Goal: Register for event/course

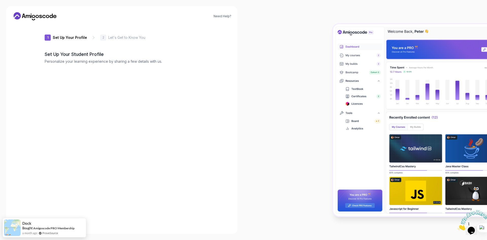
type input "boldweasel44c6e"
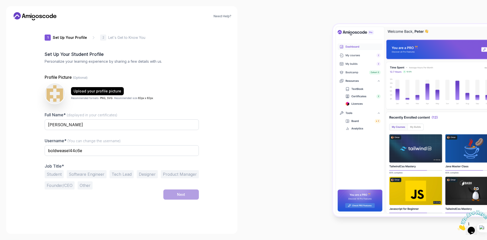
click at [59, 175] on button "Student" at bounding box center [54, 174] width 19 height 8
click at [175, 194] on button "Next" at bounding box center [181, 194] width 36 height 10
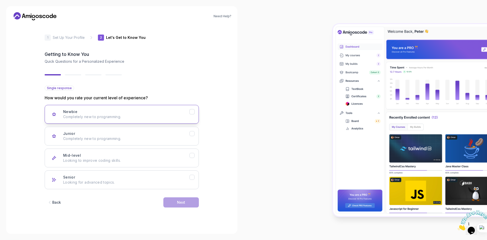
click at [104, 116] on p "Completely new to programming." at bounding box center [126, 116] width 126 height 5
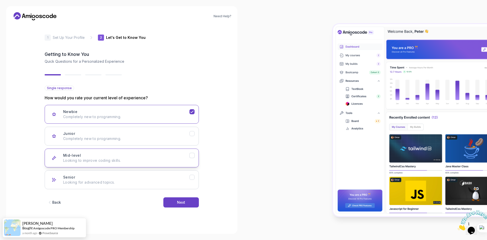
click at [115, 155] on div "Mid-level Looking to improve coding skills." at bounding box center [126, 158] width 126 height 10
click at [178, 202] on div "Next" at bounding box center [181, 202] width 8 height 5
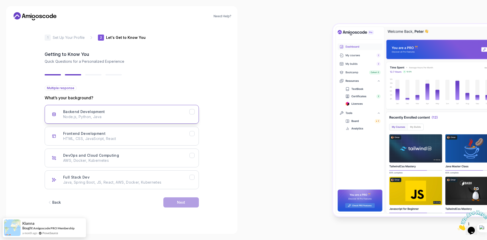
click at [132, 109] on div "Backend Development Node.js, Python, Java" at bounding box center [126, 114] width 126 height 10
click at [145, 138] on p "HTML, CSS, JavaScript, React" at bounding box center [126, 138] width 126 height 5
click at [148, 116] on p "Node.js, Python, Java" at bounding box center [126, 116] width 126 height 5
click at [152, 136] on div "Frontend Development HTML, CSS, JavaScript, React" at bounding box center [126, 136] width 126 height 10
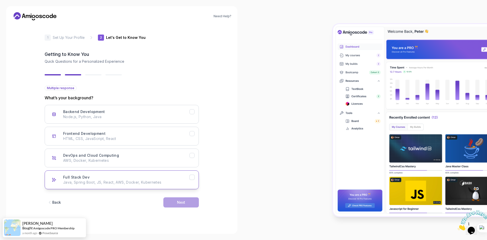
click at [163, 179] on div "Full Stack Dev Java, Spring Boot, JS, React, AWS, Docker, Kubernetes" at bounding box center [126, 180] width 126 height 10
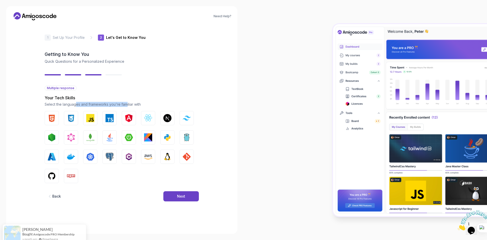
drag, startPoint x: 77, startPoint y: 104, endPoint x: 126, endPoint y: 104, distance: 49.5
click at [126, 104] on p "Select the languages and frameworks you're familiar with" at bounding box center [122, 104] width 154 height 5
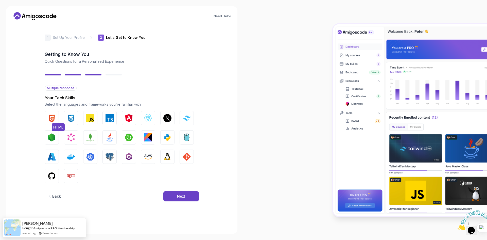
click at [55, 116] on img "button" at bounding box center [52, 118] width 8 height 8
click at [77, 122] on button "CSS" at bounding box center [71, 118] width 14 height 14
click at [90, 120] on img "button" at bounding box center [90, 118] width 8 height 8
click at [151, 117] on img "button" at bounding box center [148, 118] width 8 height 8
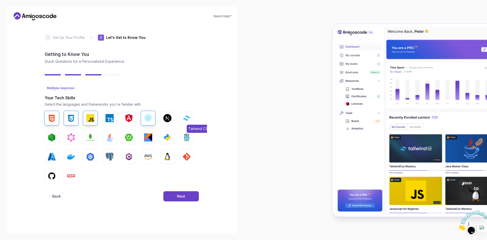
click at [187, 120] on img "button" at bounding box center [187, 117] width 8 height 5
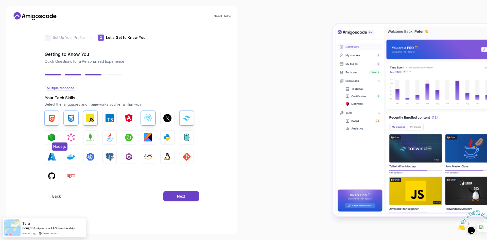
click at [56, 132] on button "Node.js" at bounding box center [52, 137] width 14 height 14
click at [90, 135] on img "button" at bounding box center [90, 137] width 8 height 8
click at [55, 175] on img "button" at bounding box center [52, 176] width 8 height 8
click at [176, 196] on button "Next" at bounding box center [181, 196] width 36 height 10
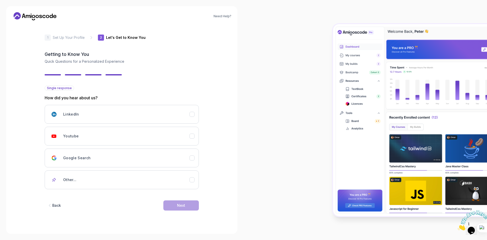
click at [52, 209] on button "Back" at bounding box center [54, 205] width 19 height 10
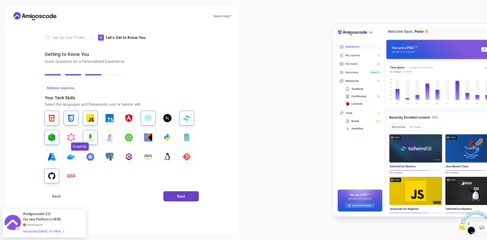
click at [70, 142] on button "GraphQL" at bounding box center [71, 137] width 14 height 14
click at [71, 139] on img "button" at bounding box center [71, 137] width 8 height 8
click at [71, 180] on button "Npm" at bounding box center [71, 176] width 14 height 14
click at [188, 159] on img "button" at bounding box center [187, 156] width 8 height 8
click at [180, 195] on div "Next" at bounding box center [181, 196] width 8 height 5
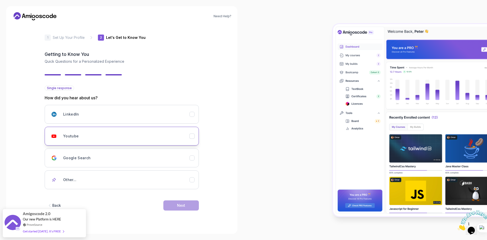
click at [77, 145] on button "Youtube" at bounding box center [122, 136] width 154 height 19
click at [174, 205] on button "Next" at bounding box center [181, 205] width 36 height 10
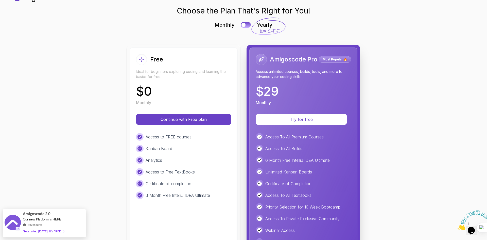
scroll to position [19, 0]
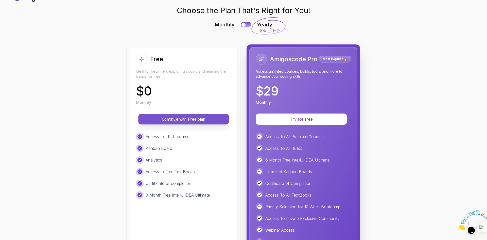
click at [179, 118] on p "Continue with Free plan" at bounding box center [183, 119] width 79 height 6
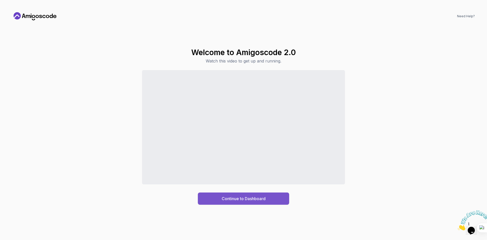
click at [213, 195] on button "Continue to Dashboard" at bounding box center [243, 198] width 91 height 12
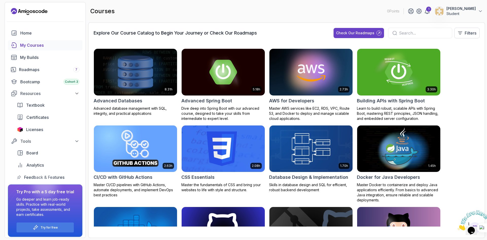
click at [154, 115] on p "Advanced database management with SQL, integrity, and practical applications" at bounding box center [136, 111] width 84 height 10
click at [58, 121] on link "Certificates" at bounding box center [48, 117] width 69 height 10
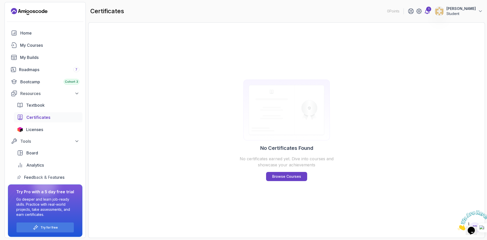
click at [430, 12] on icon at bounding box center [427, 11] width 6 height 6
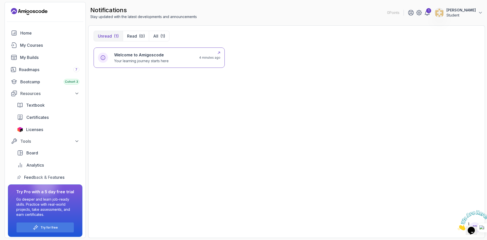
click at [205, 51] on div "Welcome to Amigoscode Your learning journey starts here 4 minutes ago" at bounding box center [159, 57] width 131 height 20
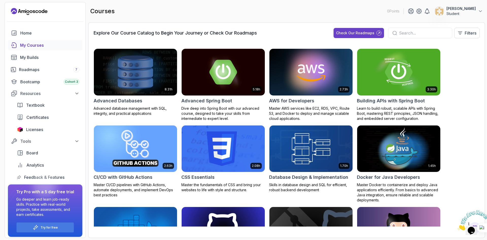
click at [153, 86] on img at bounding box center [135, 71] width 87 height 49
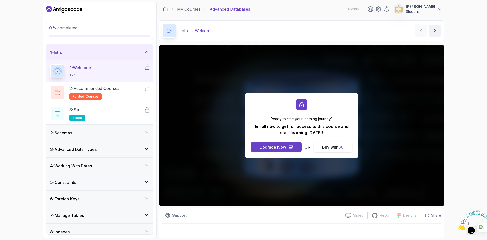
click at [330, 147] on div "Buy with $ 0" at bounding box center [333, 147] width 22 height 6
